Goal: Task Accomplishment & Management: Manage account settings

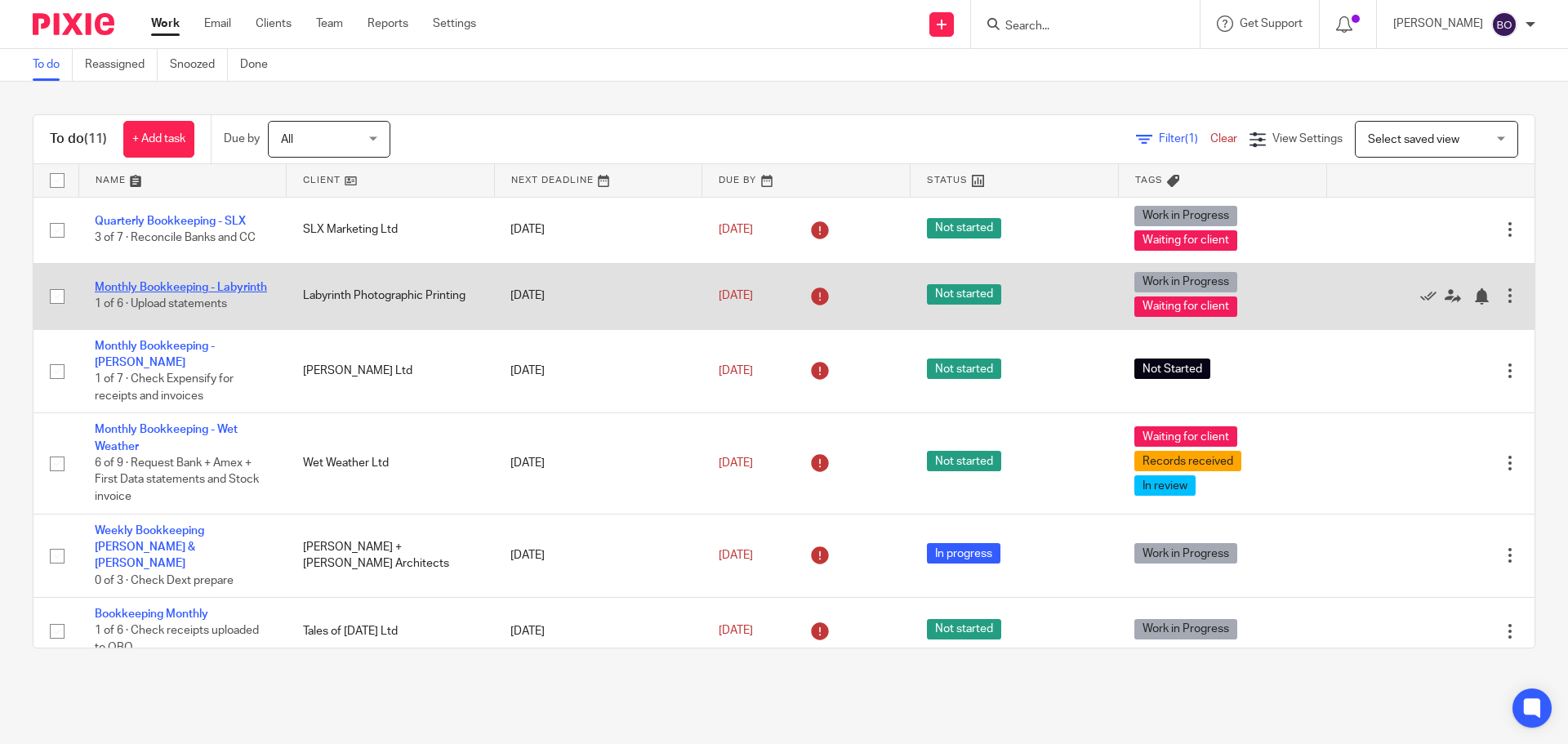
click at [187, 282] on link "Monthly Bookkeeping - Labyrinth" at bounding box center [181, 287] width 173 height 11
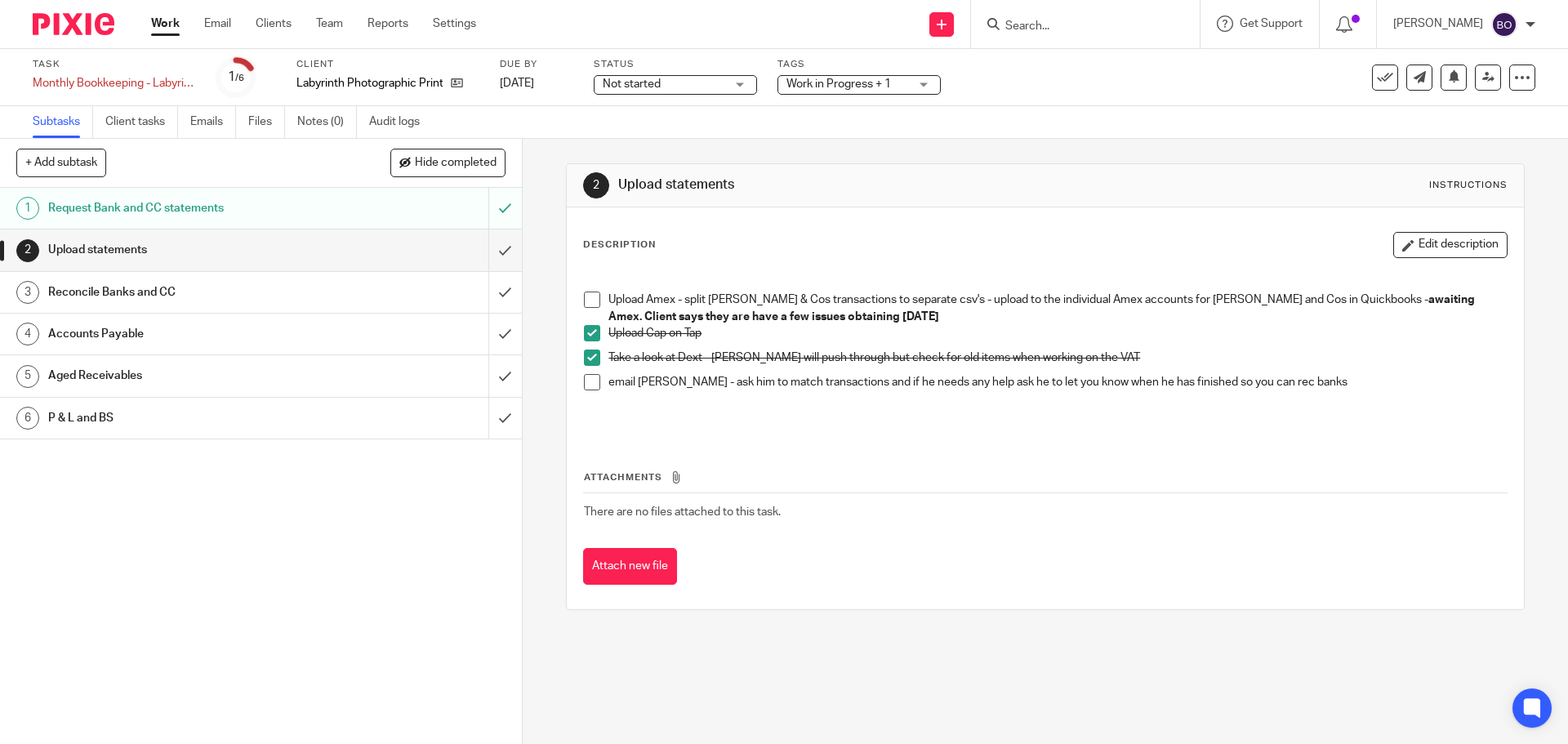
click at [190, 291] on h1 "Reconcile Banks and CC" at bounding box center [189, 292] width 283 height 25
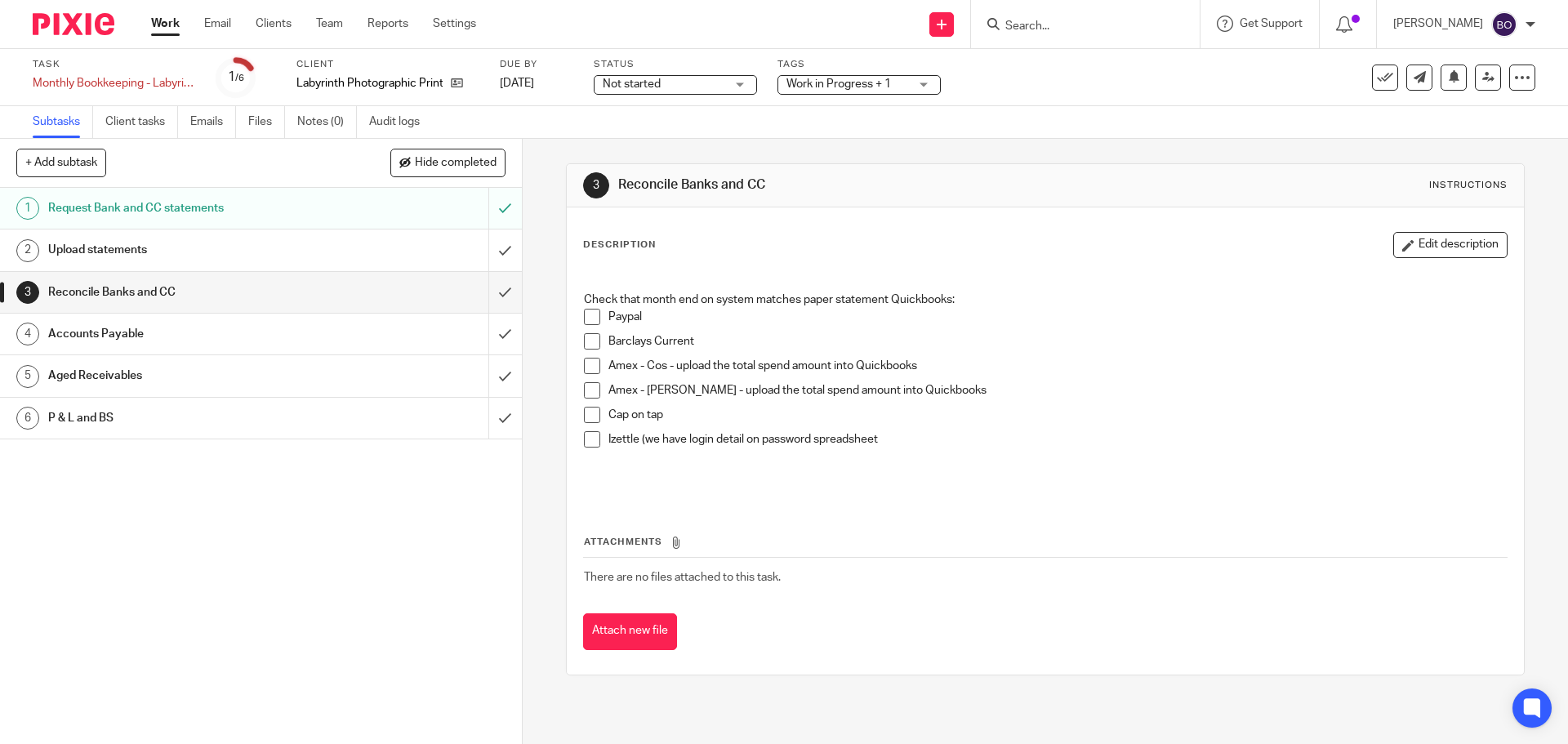
click at [183, 210] on h1 "Request Bank and CC statements" at bounding box center [189, 208] width 283 height 25
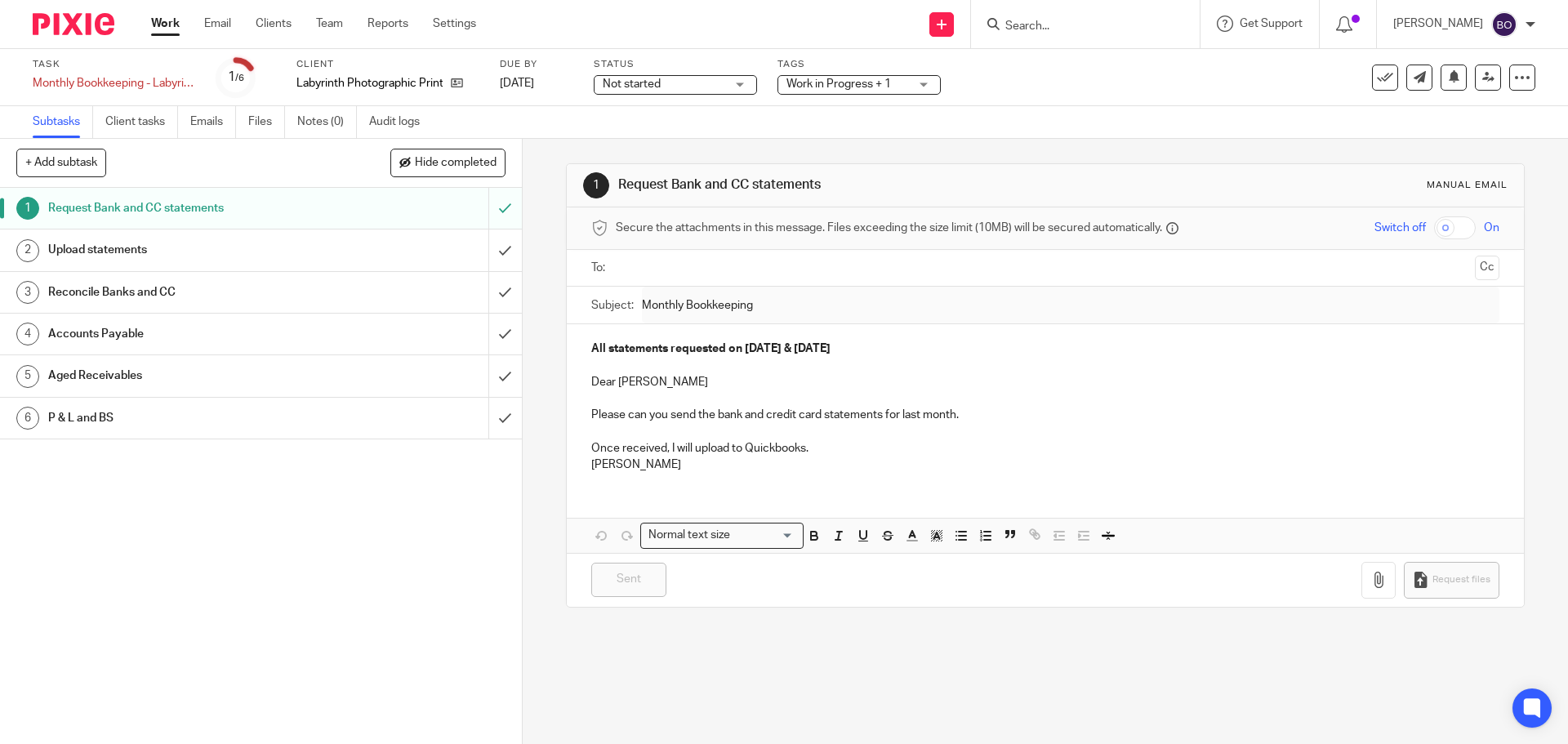
click at [183, 243] on h1 "Upload statements" at bounding box center [189, 249] width 283 height 25
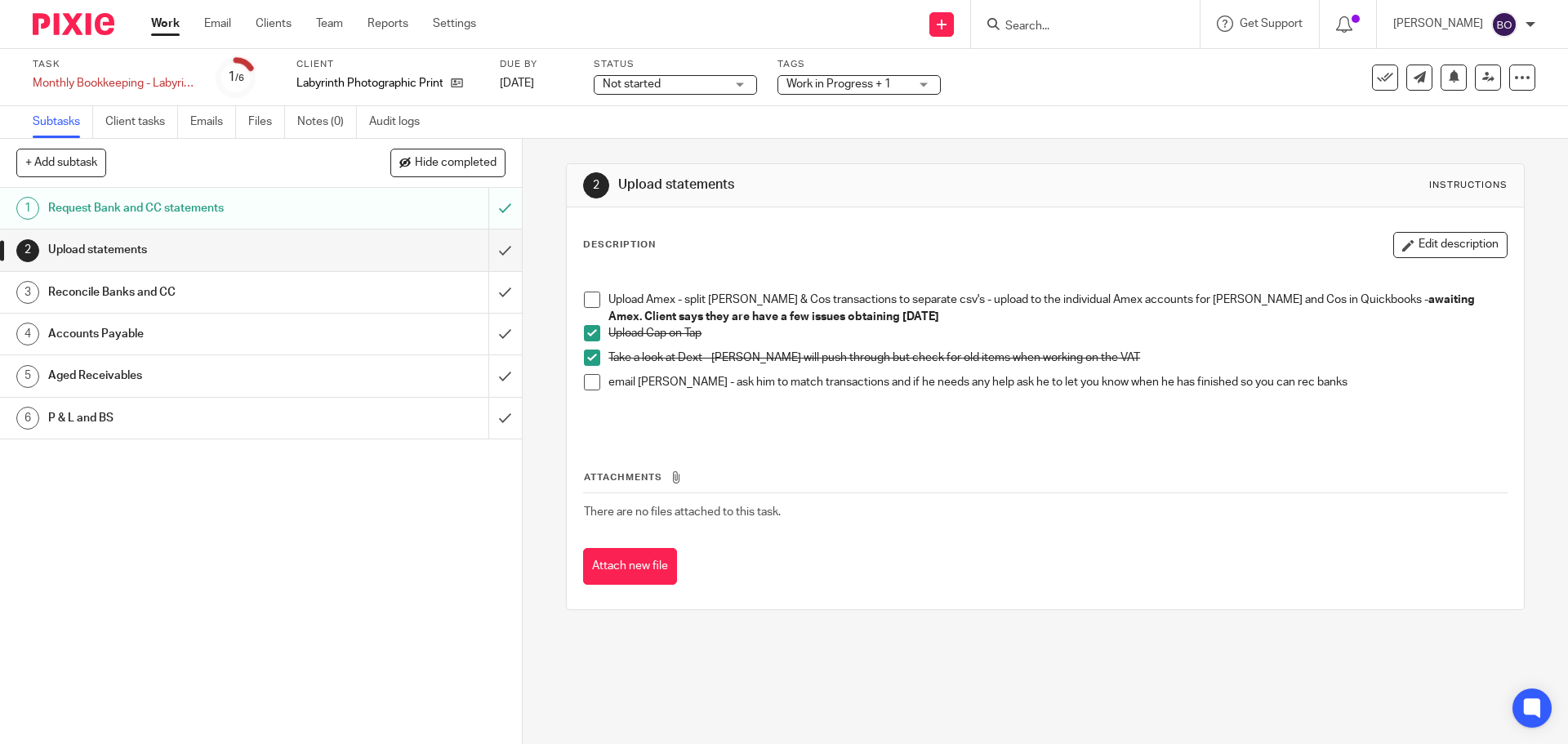
click at [198, 218] on h1 "Request Bank and CC statements" at bounding box center [189, 208] width 283 height 25
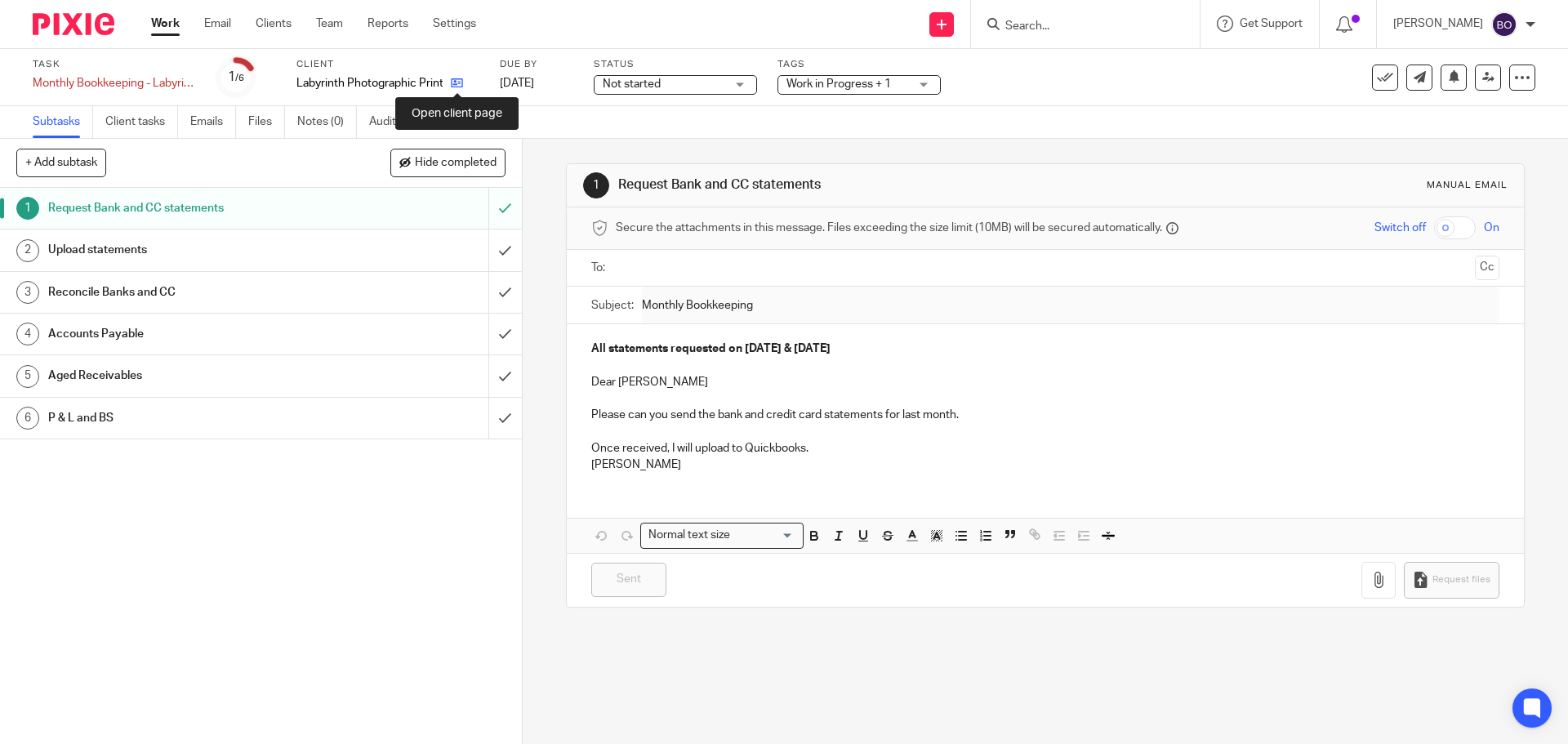
click at [457, 82] on icon at bounding box center [456, 82] width 12 height 12
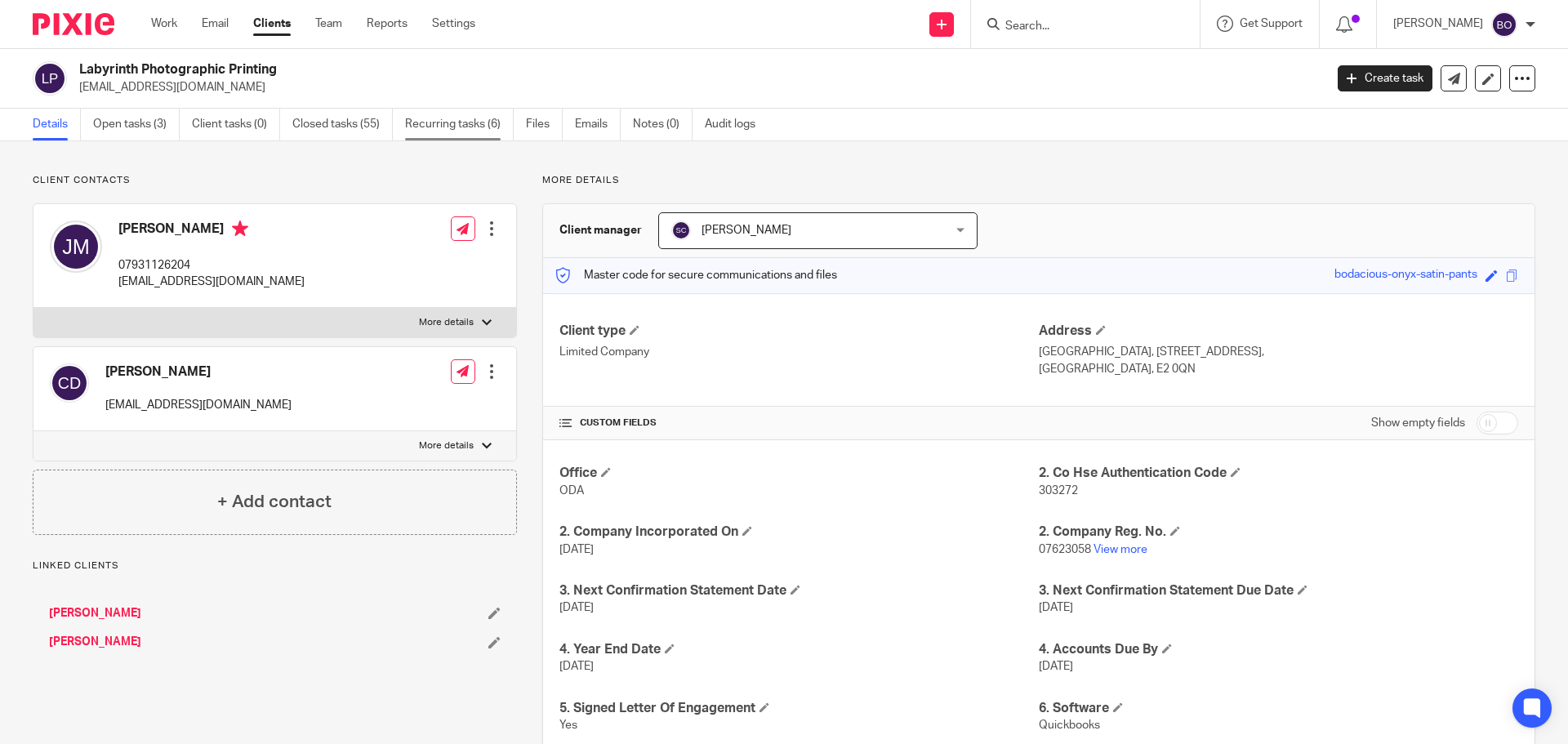
click at [449, 129] on link "Recurring tasks (6)" at bounding box center [460, 125] width 109 height 31
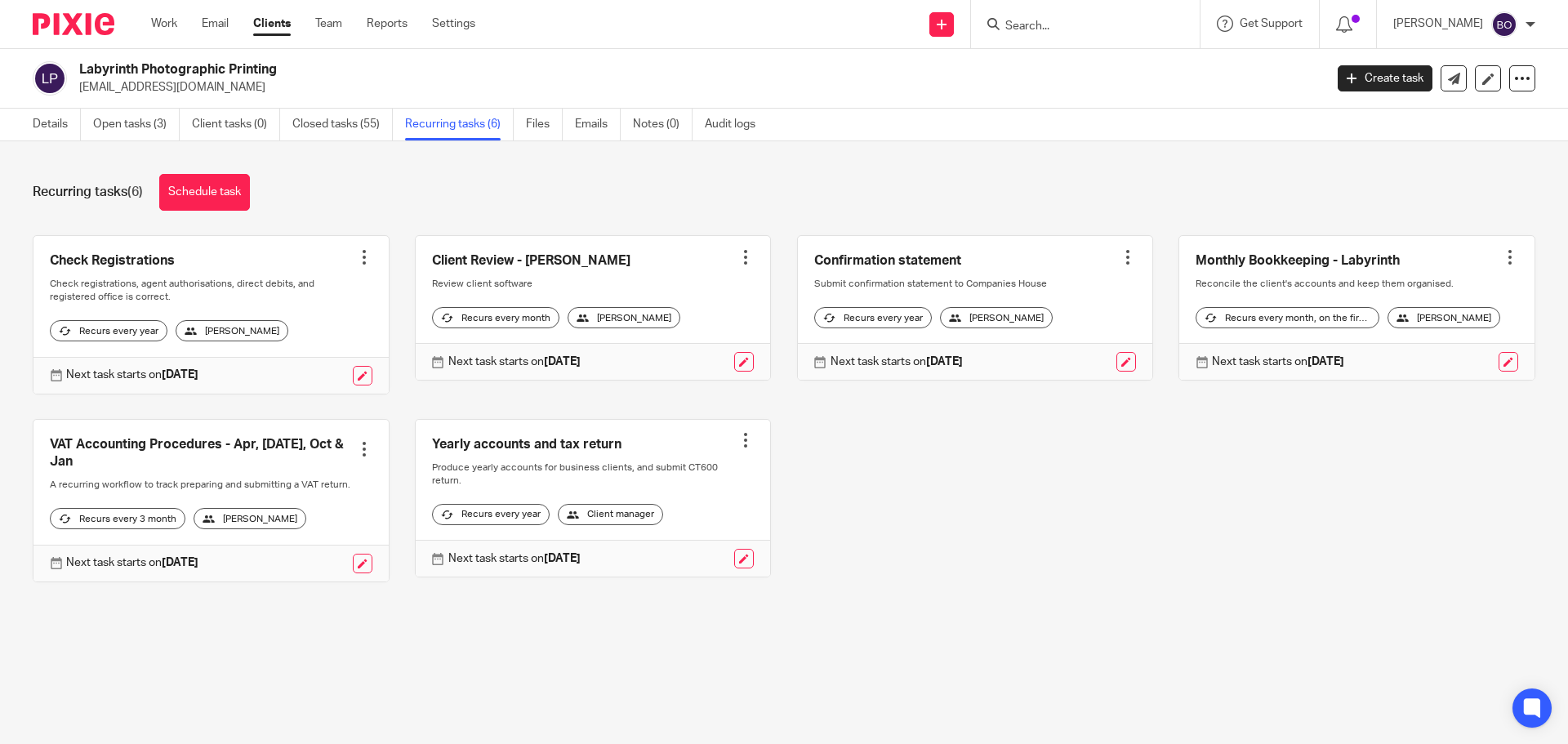
click at [1248, 270] on link at bounding box center [1357, 308] width 356 height 145
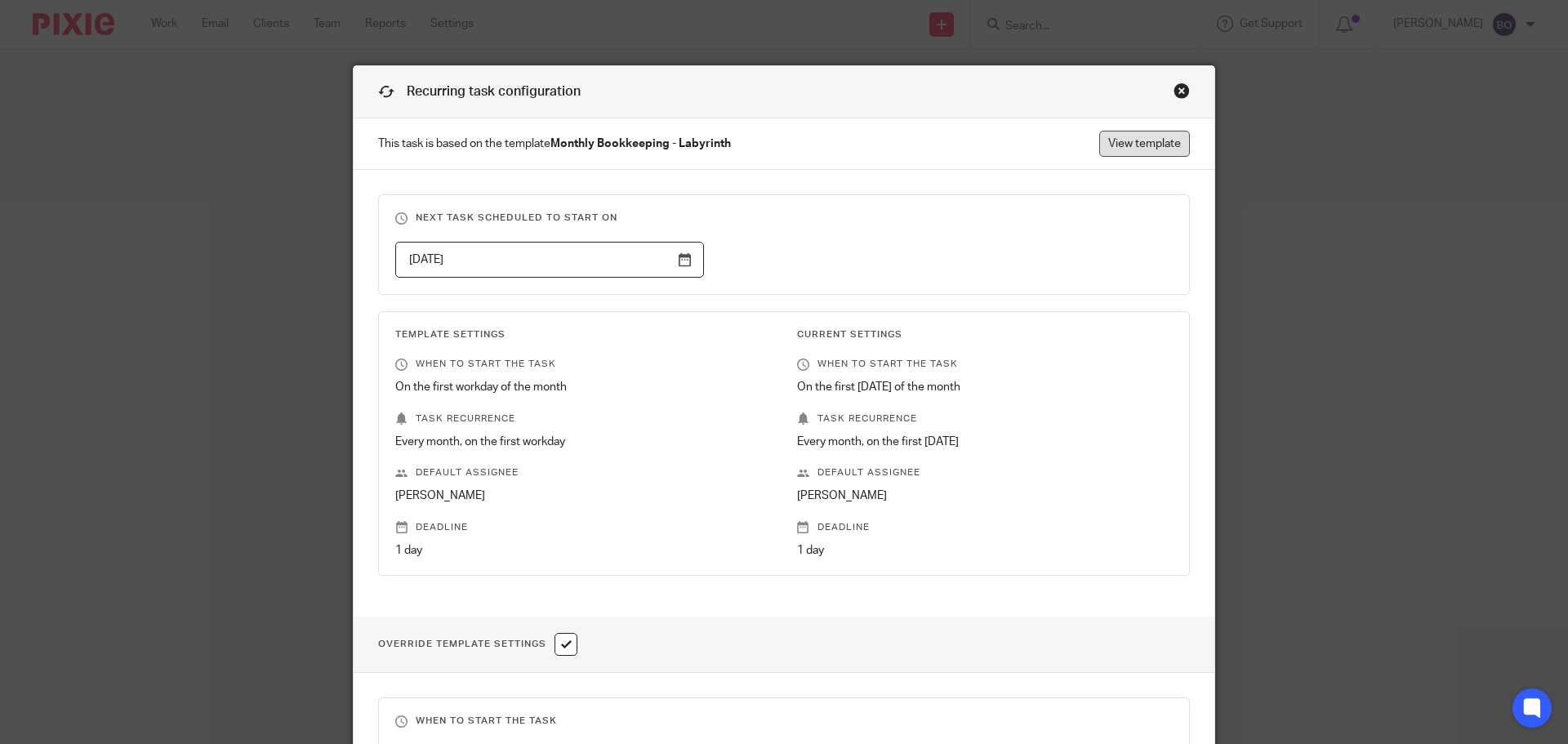
click at [1140, 147] on link "View template" at bounding box center [1144, 144] width 90 height 26
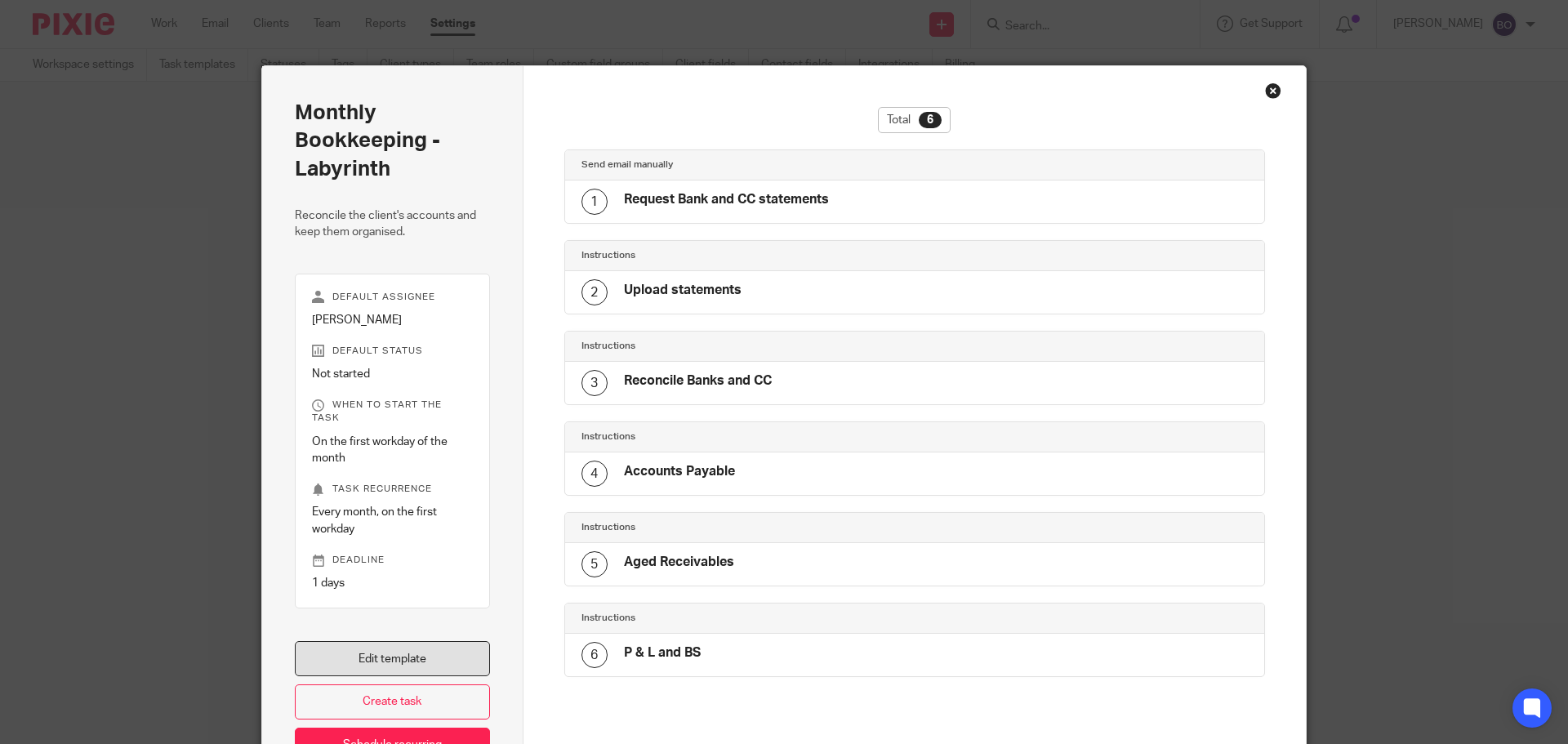
drag, startPoint x: 344, startPoint y: 654, endPoint x: 359, endPoint y: 646, distance: 17.0
click at [344, 654] on link "Edit template" at bounding box center [392, 658] width 195 height 35
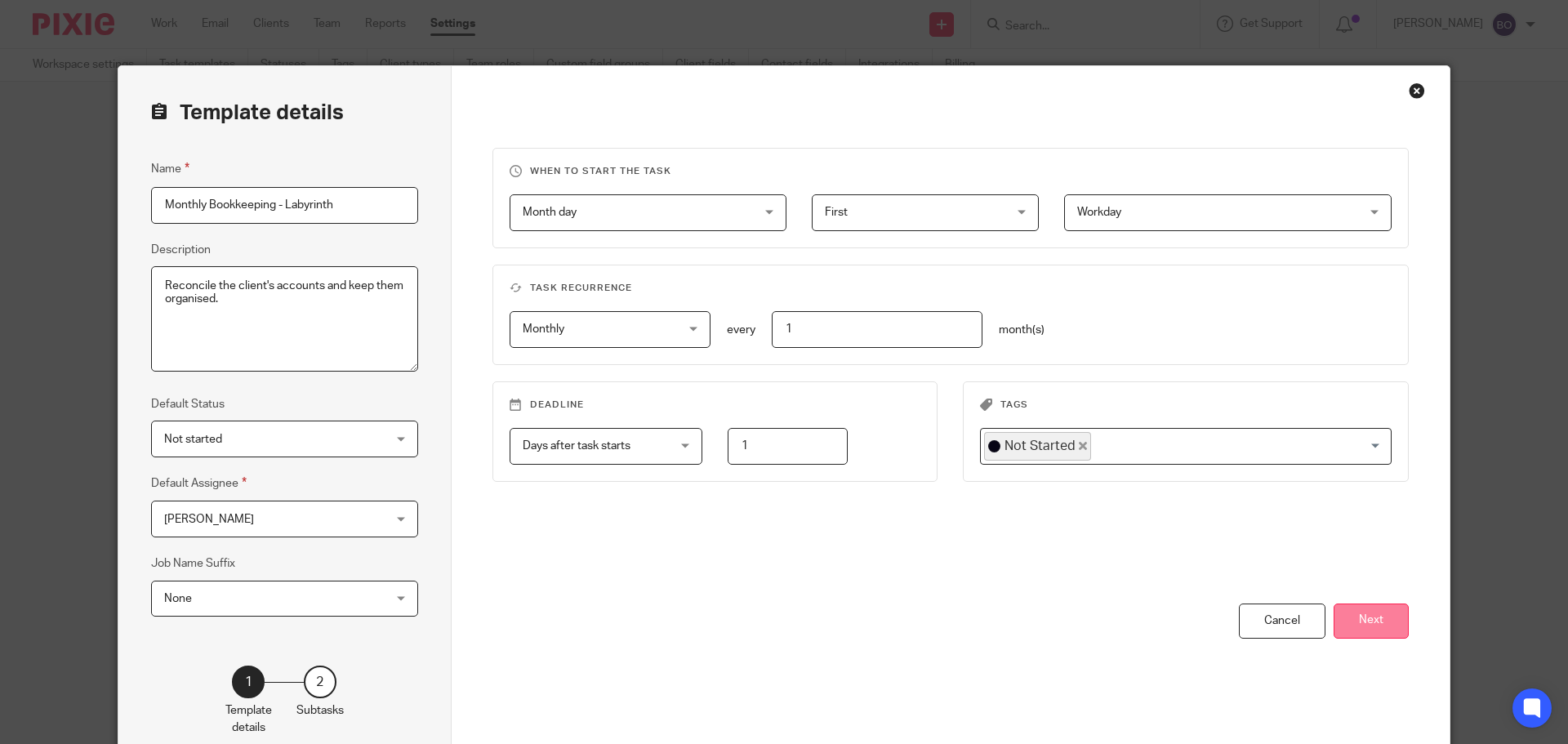
click at [1367, 619] on button "Next" at bounding box center [1370, 621] width 75 height 35
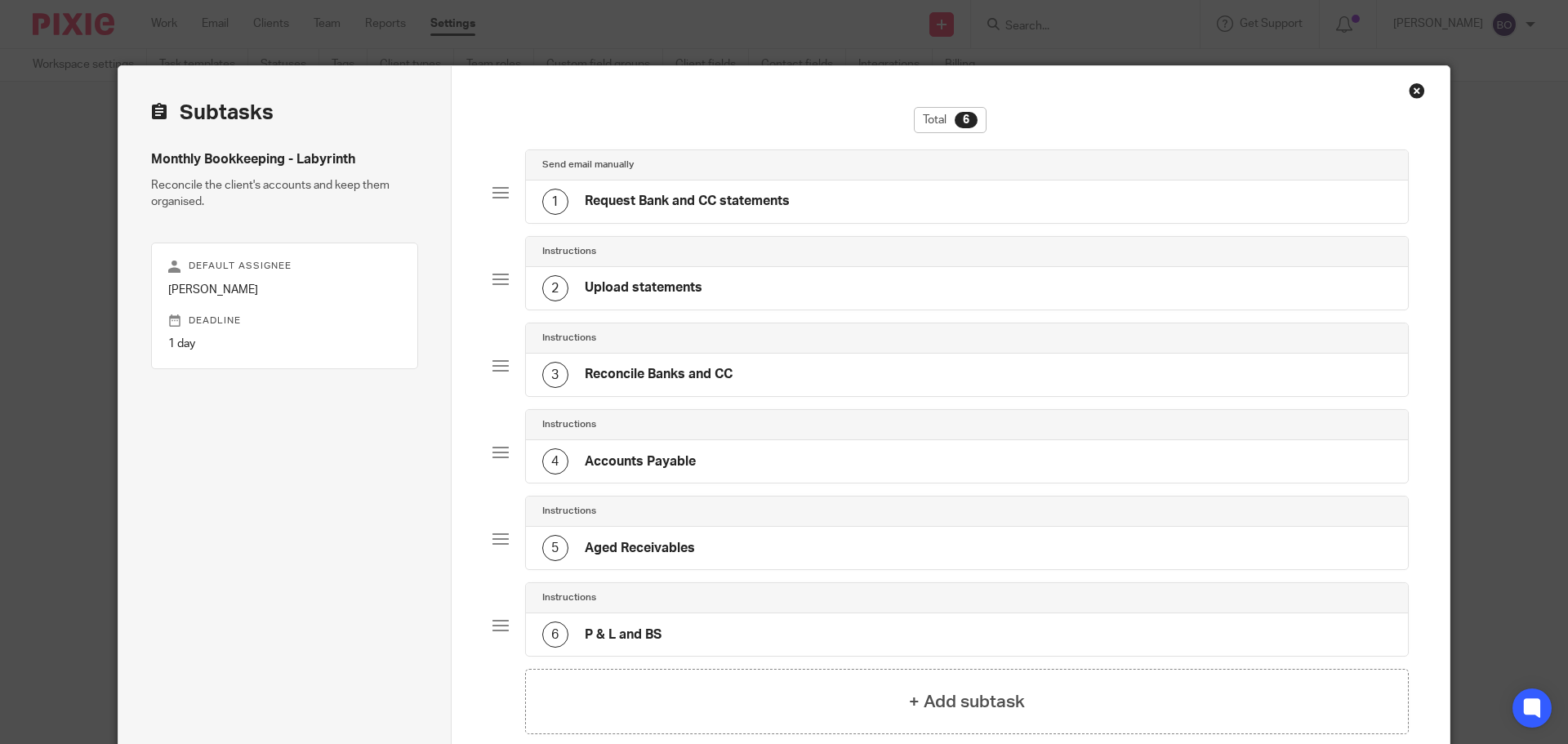
click at [624, 201] on h4 "Request Bank and CC statements" at bounding box center [687, 201] width 205 height 18
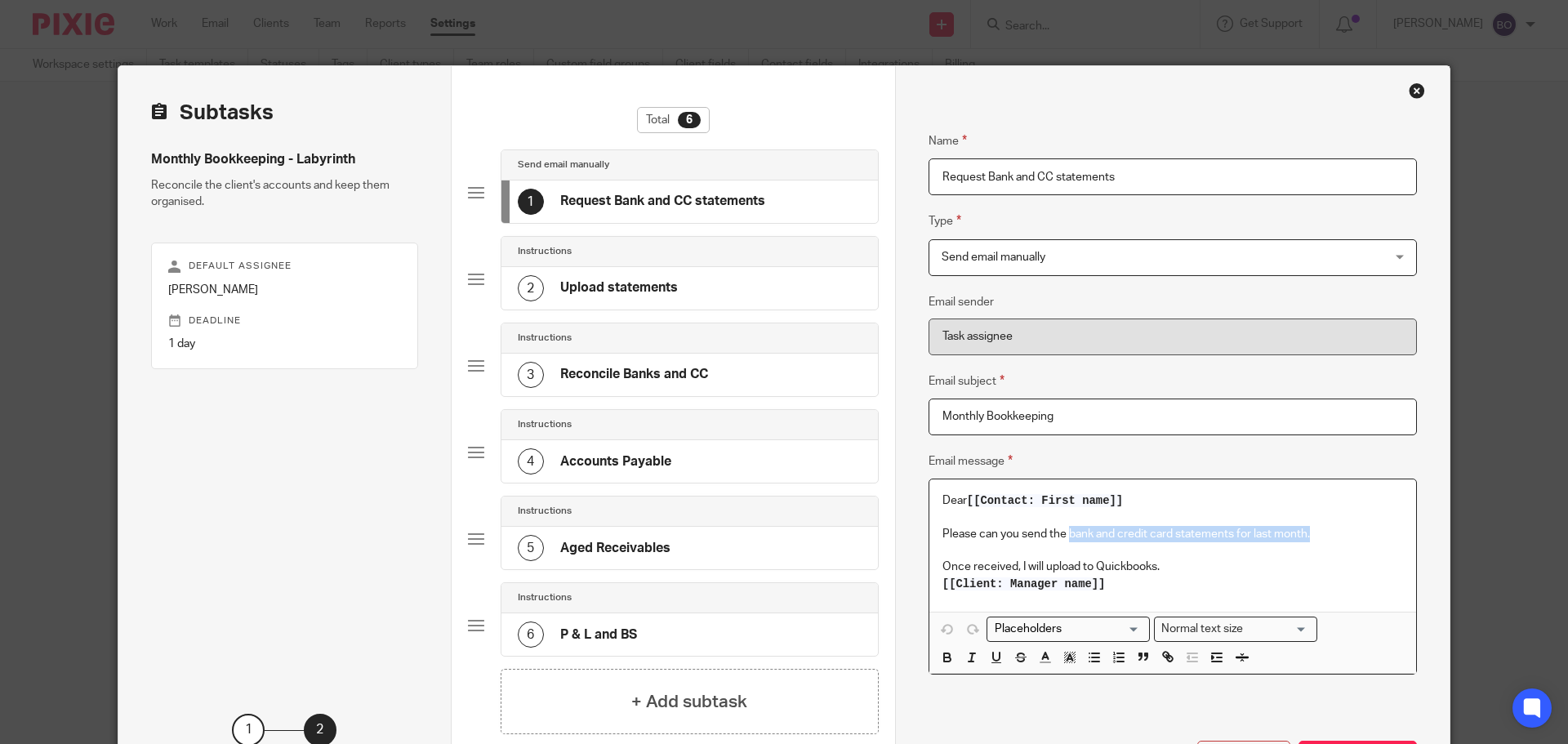
drag, startPoint x: 1315, startPoint y: 534, endPoint x: 1064, endPoint y: 537, distance: 251.0
click at [1064, 537] on p "Please can you send the bank and credit card statements for last month." at bounding box center [1173, 534] width 461 height 17
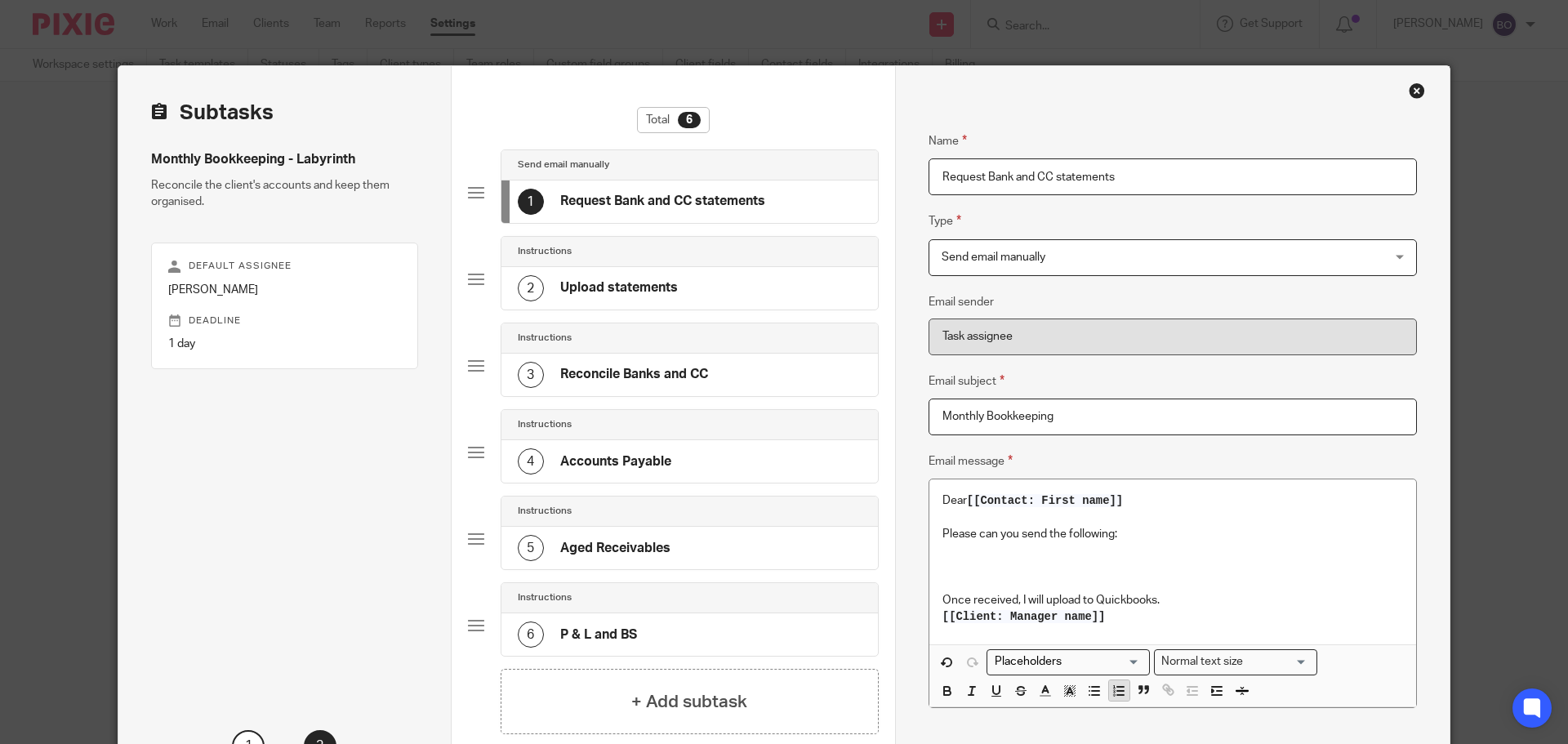
click at [1112, 689] on icon "button" at bounding box center [1119, 690] width 15 height 15
click at [1017, 567] on p at bounding box center [1188, 567] width 428 height 17
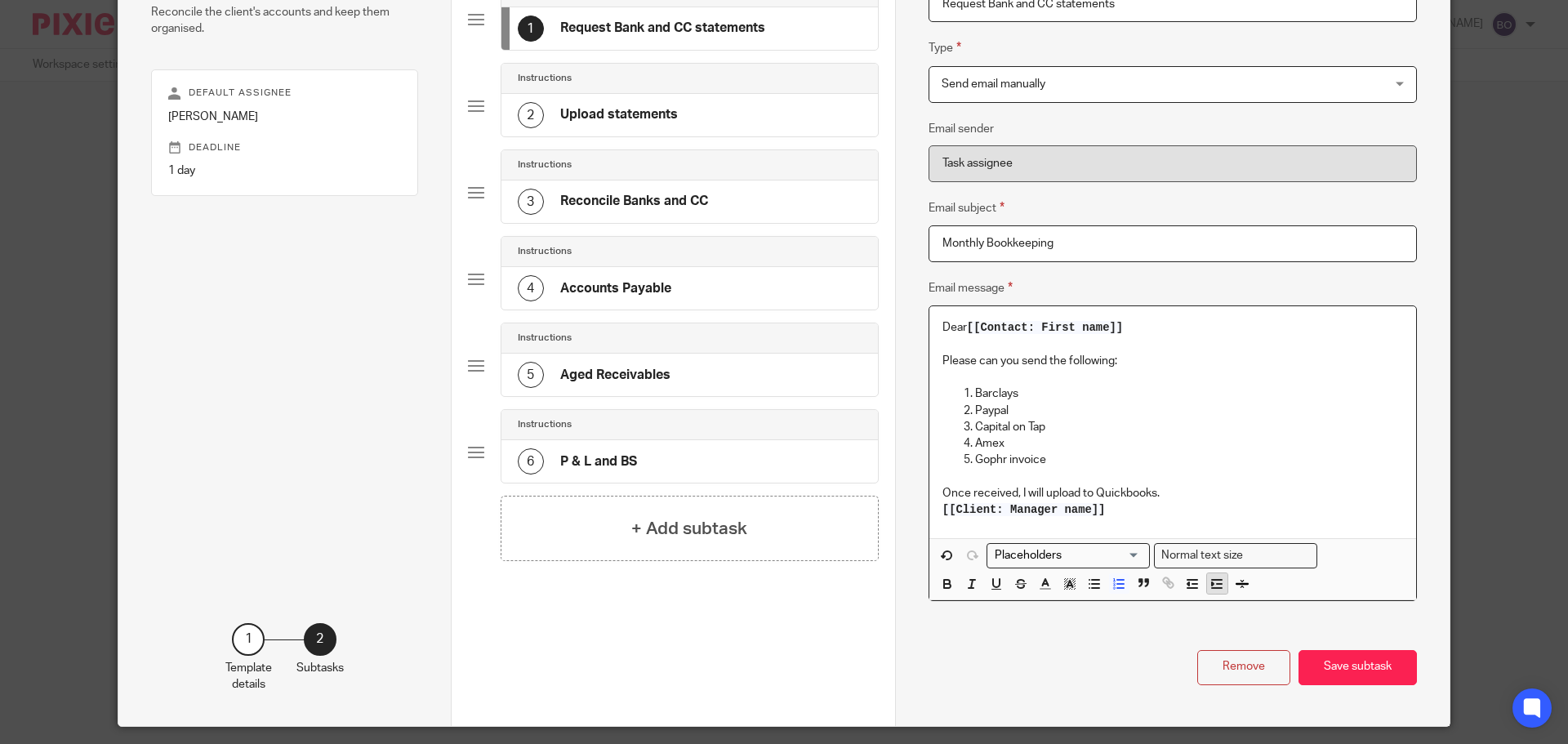
scroll to position [222, 0]
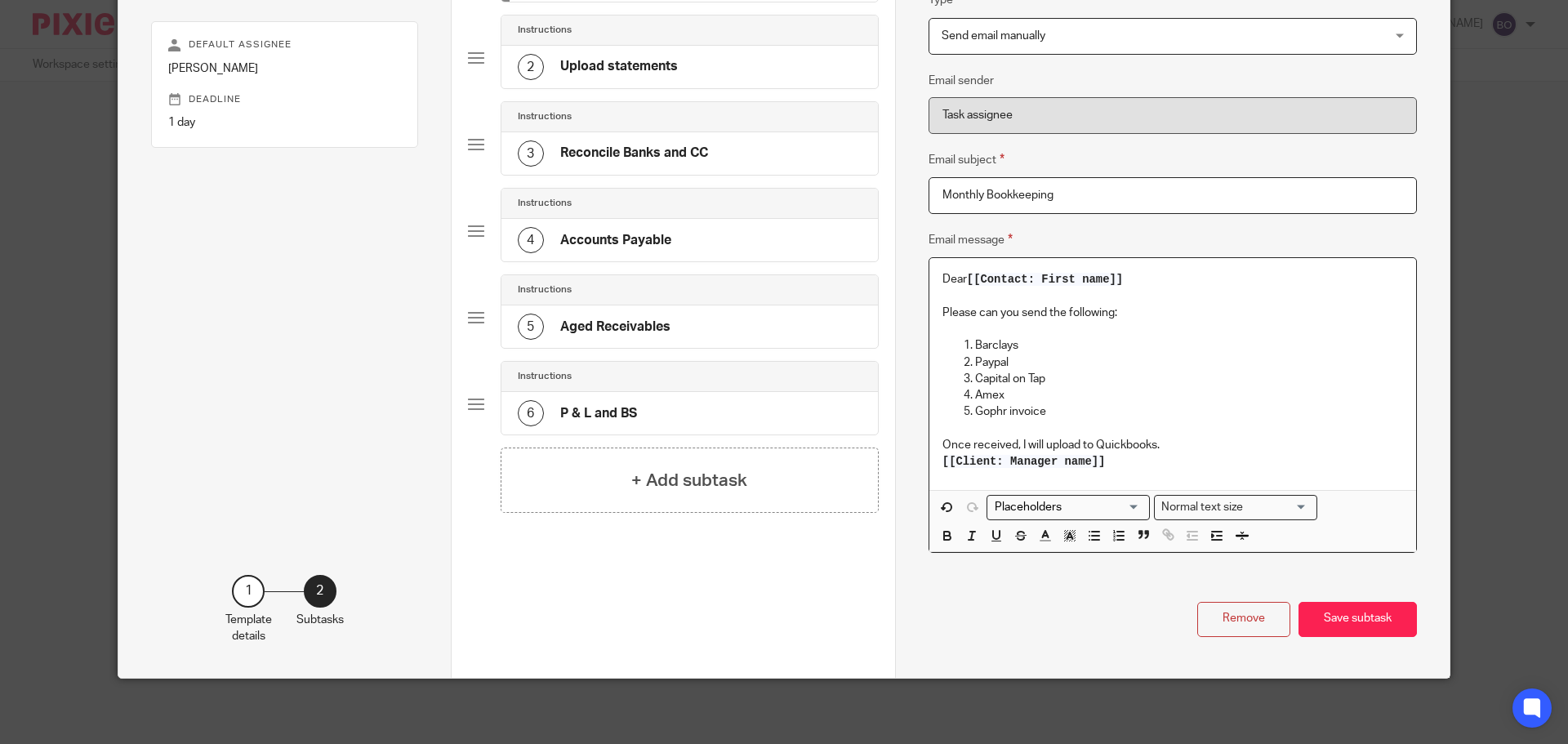
drag, startPoint x: 1113, startPoint y: 463, endPoint x: 949, endPoint y: 462, distance: 164.0
click at [949, 462] on p "[[Client: Manager name]]" at bounding box center [1173, 462] width 461 height 17
click at [1130, 284] on p "Dear [[Contact: First name]]" at bounding box center [1173, 280] width 461 height 17
drag, startPoint x: 1133, startPoint y: 277, endPoint x: 924, endPoint y: 270, distance: 209.1
click at [930, 270] on div "Dear [[Contact: First name]] Please can you send the following: Barclays Paypal…" at bounding box center [1173, 373] width 487 height 231
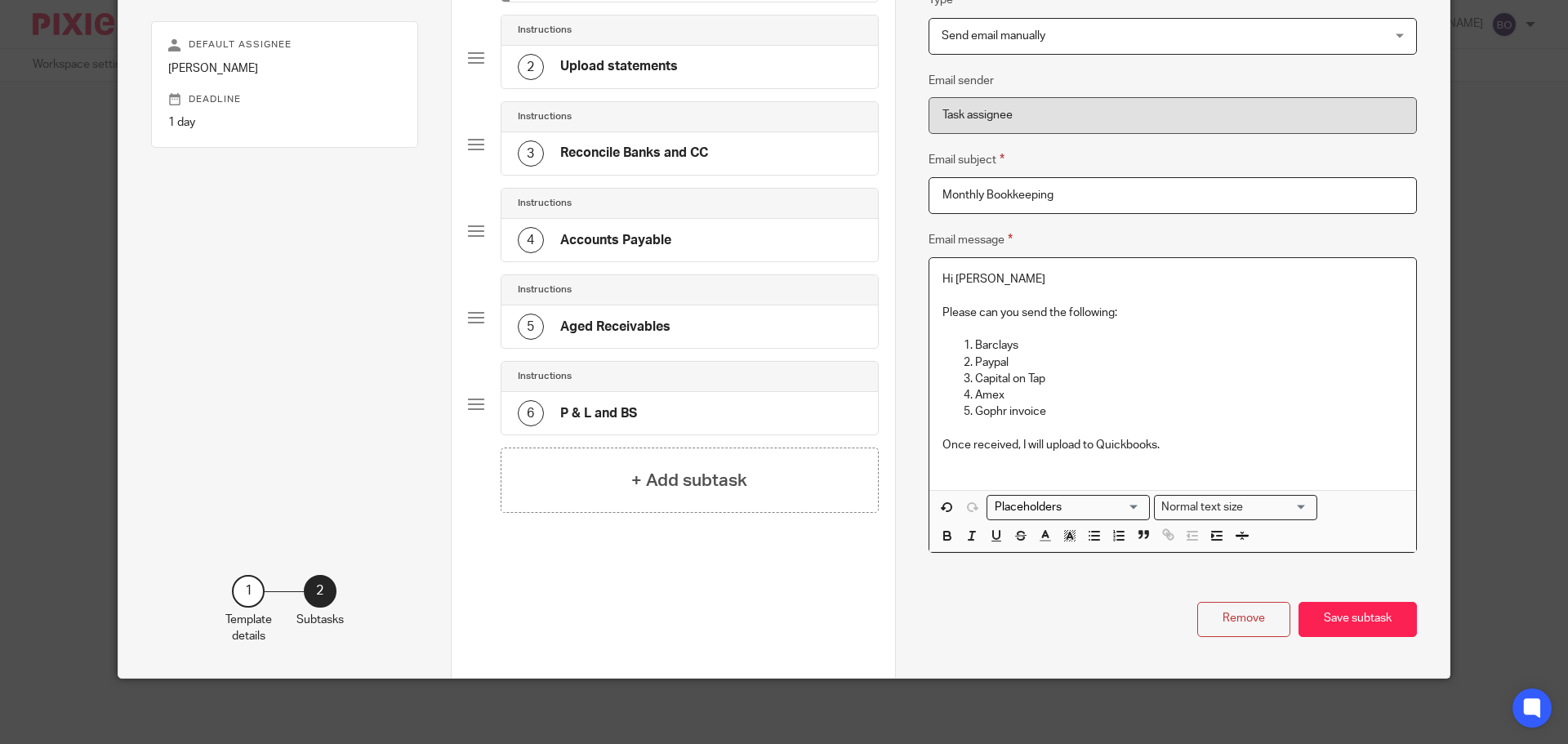
drag, startPoint x: 931, startPoint y: 315, endPoint x: 939, endPoint y: 302, distance: 15.3
click at [931, 313] on div "Hi John Please can you send the following: Barclays Paypal Capital on Tap Amex …" at bounding box center [1173, 373] width 487 height 231
click at [1180, 437] on p "Once received, I will upload to Quickbooks." at bounding box center [1173, 445] width 461 height 17
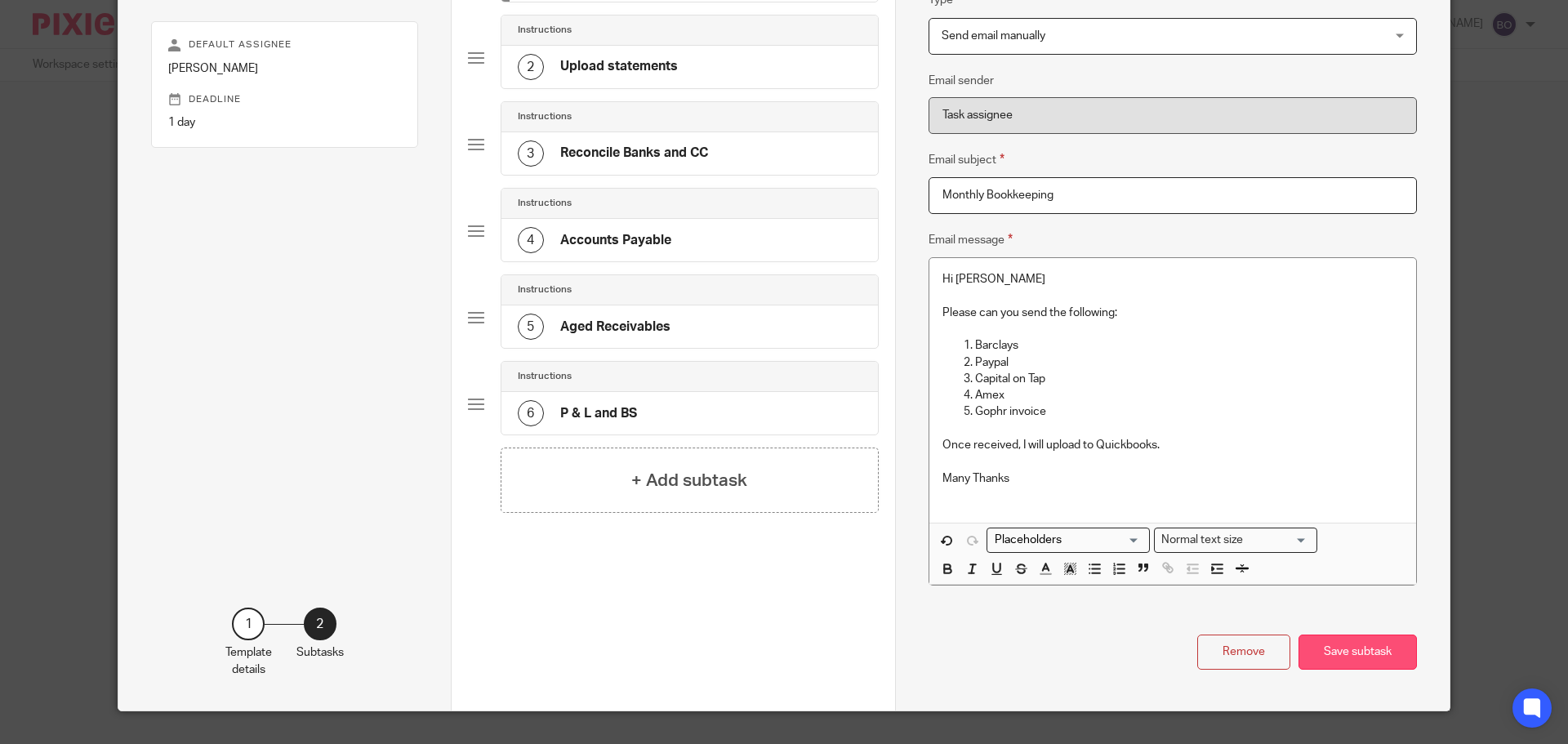
click at [1333, 649] on button "Save subtask" at bounding box center [1357, 652] width 118 height 35
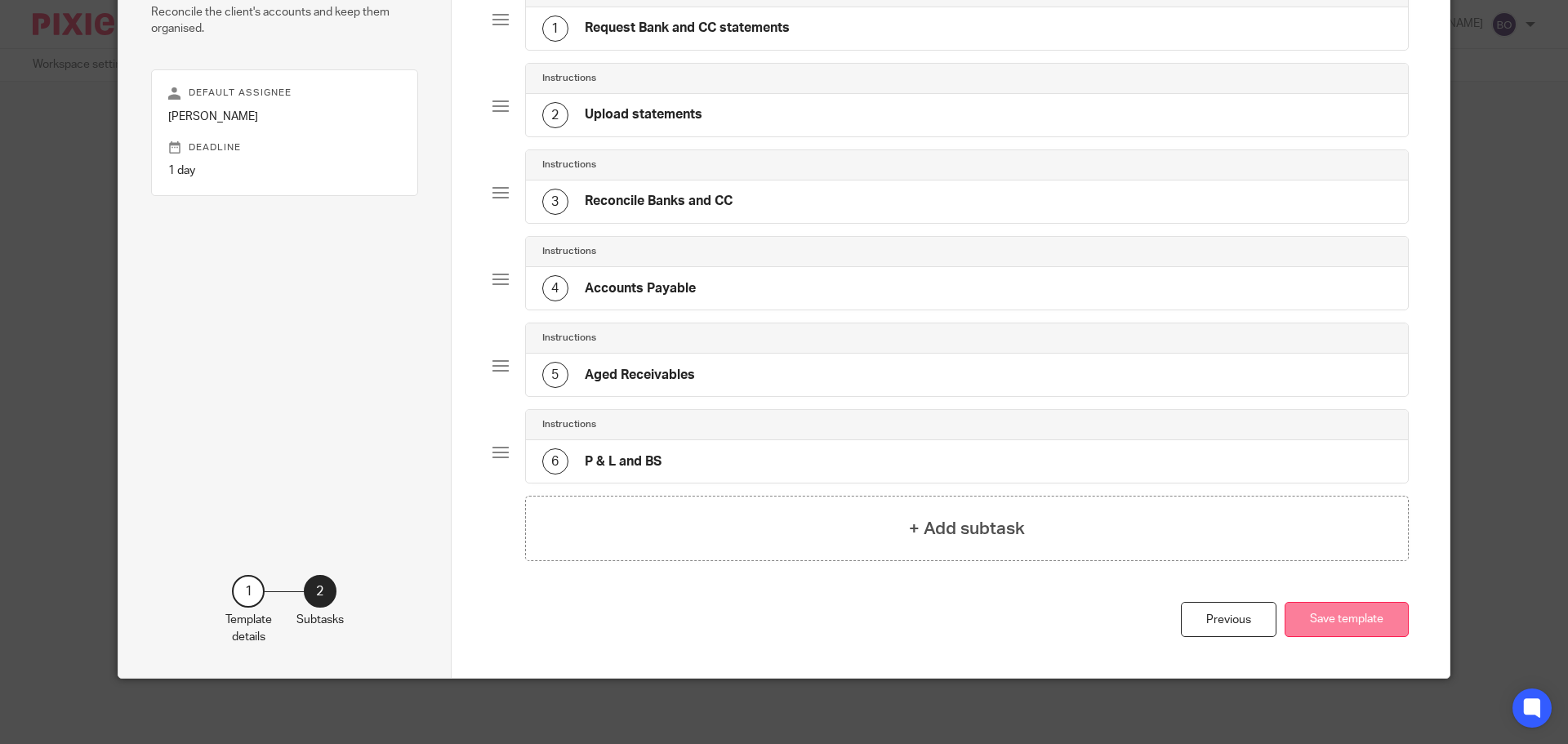
click at [1352, 625] on button "Save template" at bounding box center [1346, 619] width 124 height 35
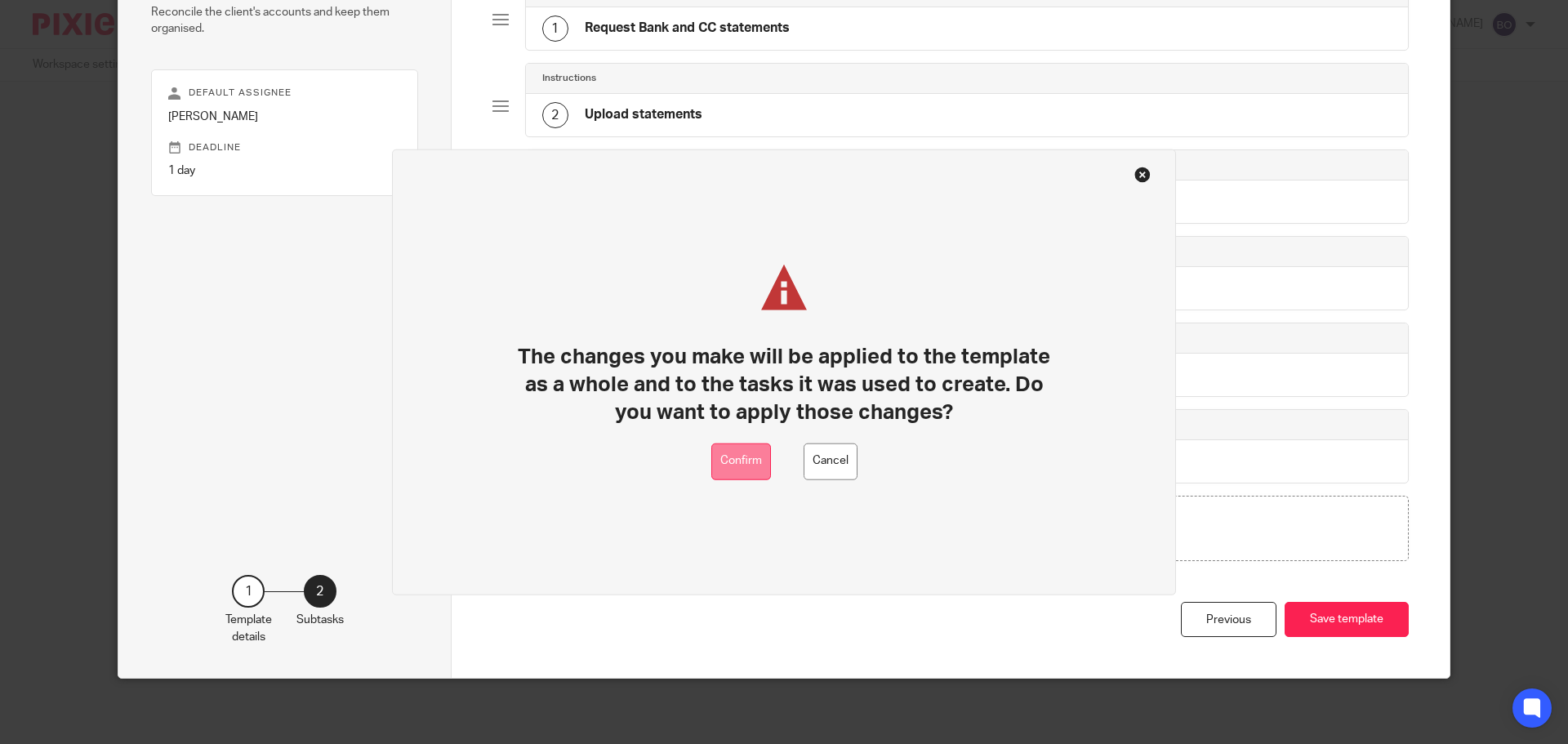
click at [754, 457] on button "Confirm" at bounding box center [741, 461] width 60 height 37
